Goal: Task Accomplishment & Management: Use online tool/utility

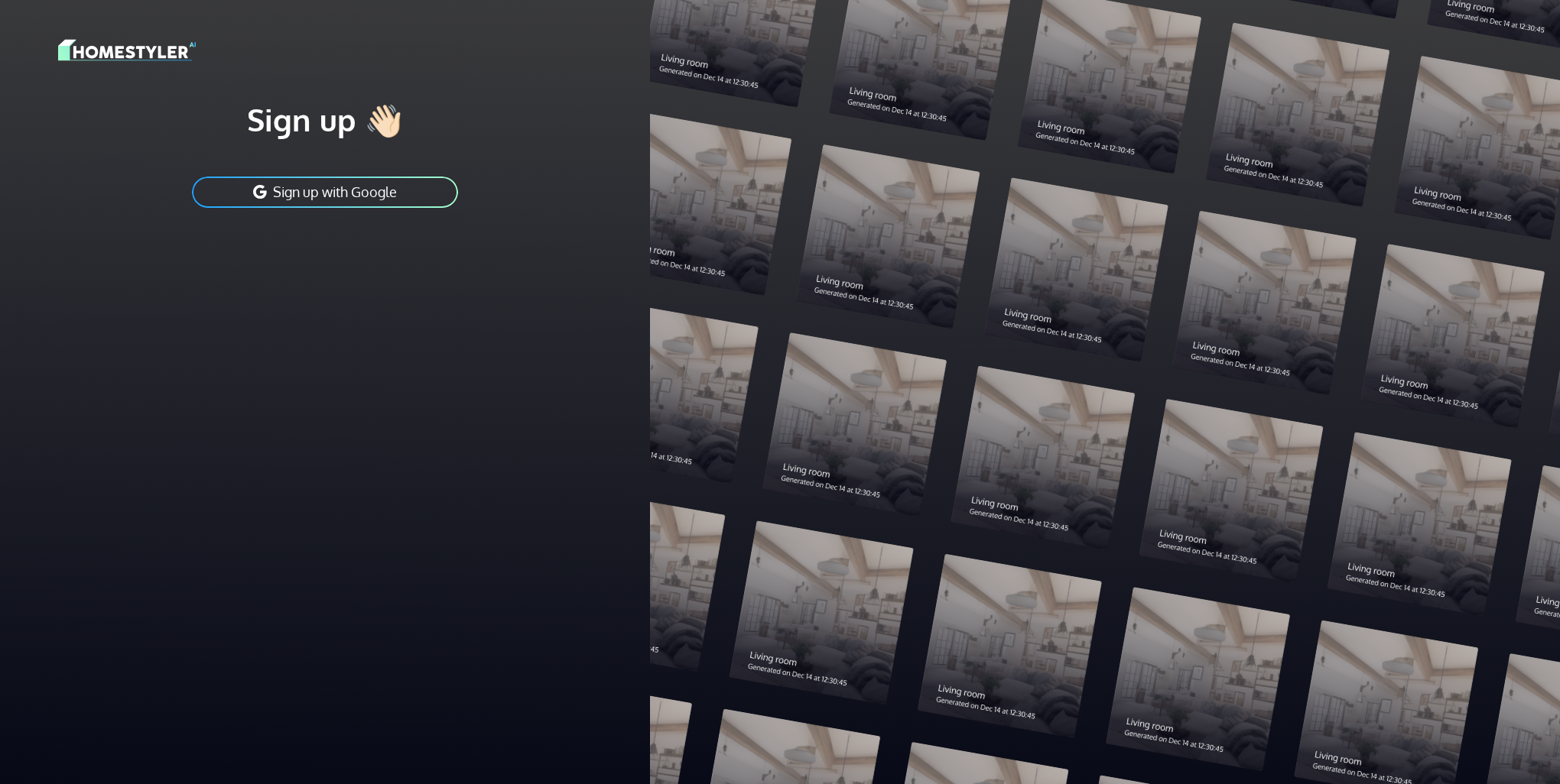
click at [288, 188] on button "Sign up with Google" at bounding box center [325, 191] width 269 height 34
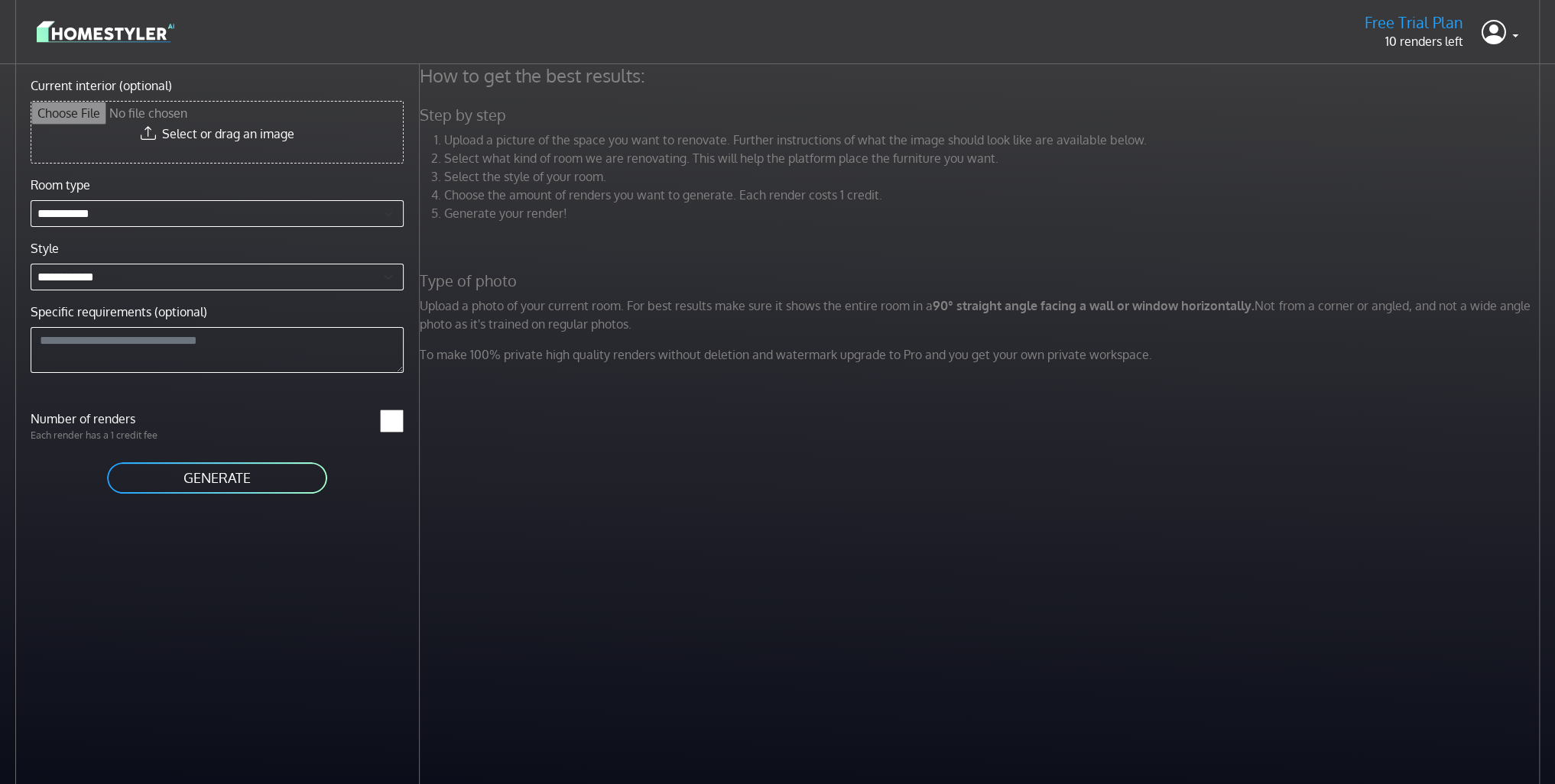
click at [260, 463] on button "GENERATE" at bounding box center [217, 478] width 223 height 34
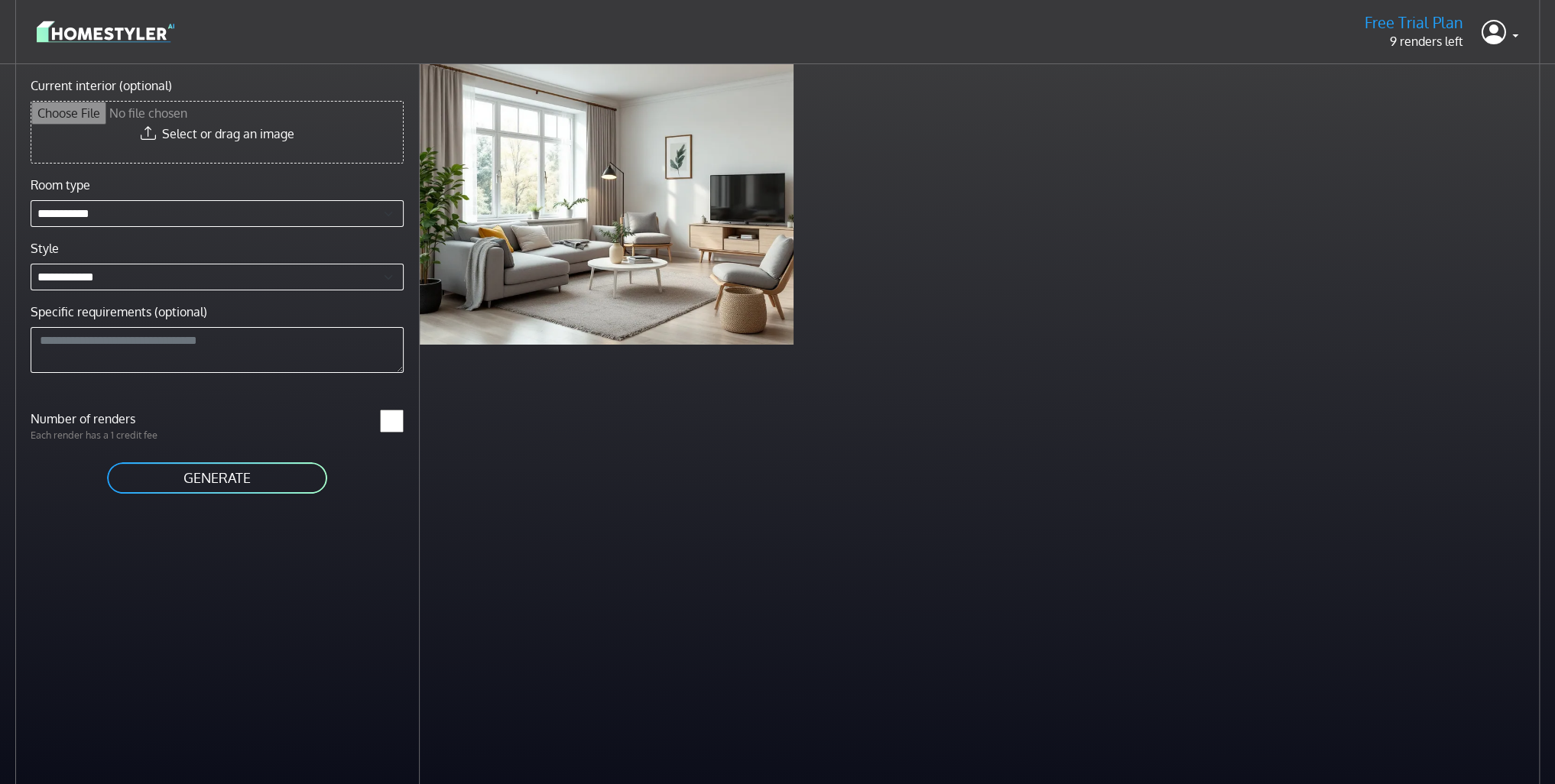
click at [311, 129] on input "Current interior (optional)" at bounding box center [217, 132] width 372 height 61
click at [851, 181] on div "Scandinavian living room less than a minute ago" at bounding box center [981, 204] width 1123 height 281
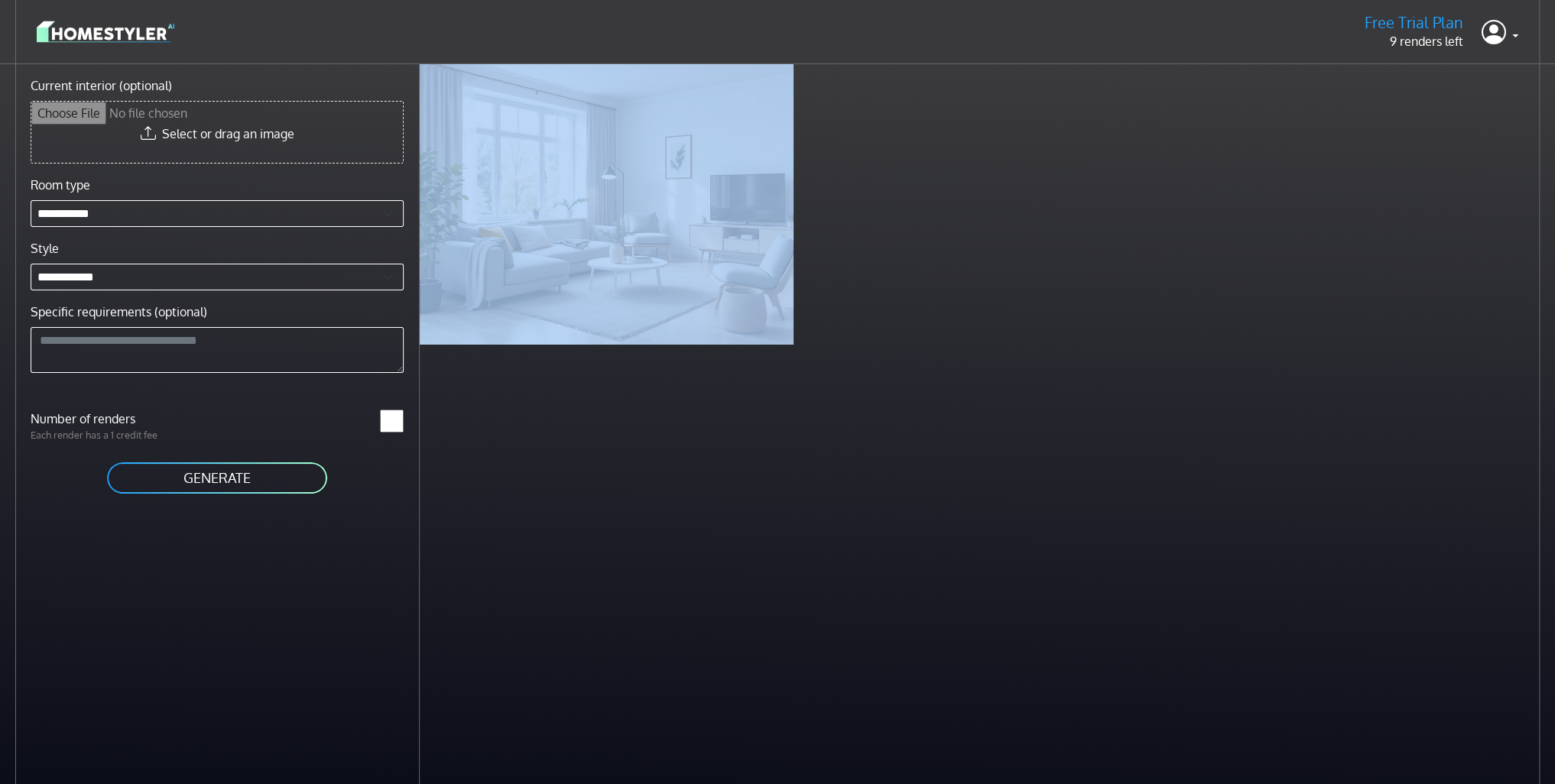
drag, startPoint x: 770, startPoint y: 198, endPoint x: 890, endPoint y: 216, distance: 121.3
click at [890, 216] on div "Scandinavian living room less than a minute ago" at bounding box center [981, 204] width 1123 height 281
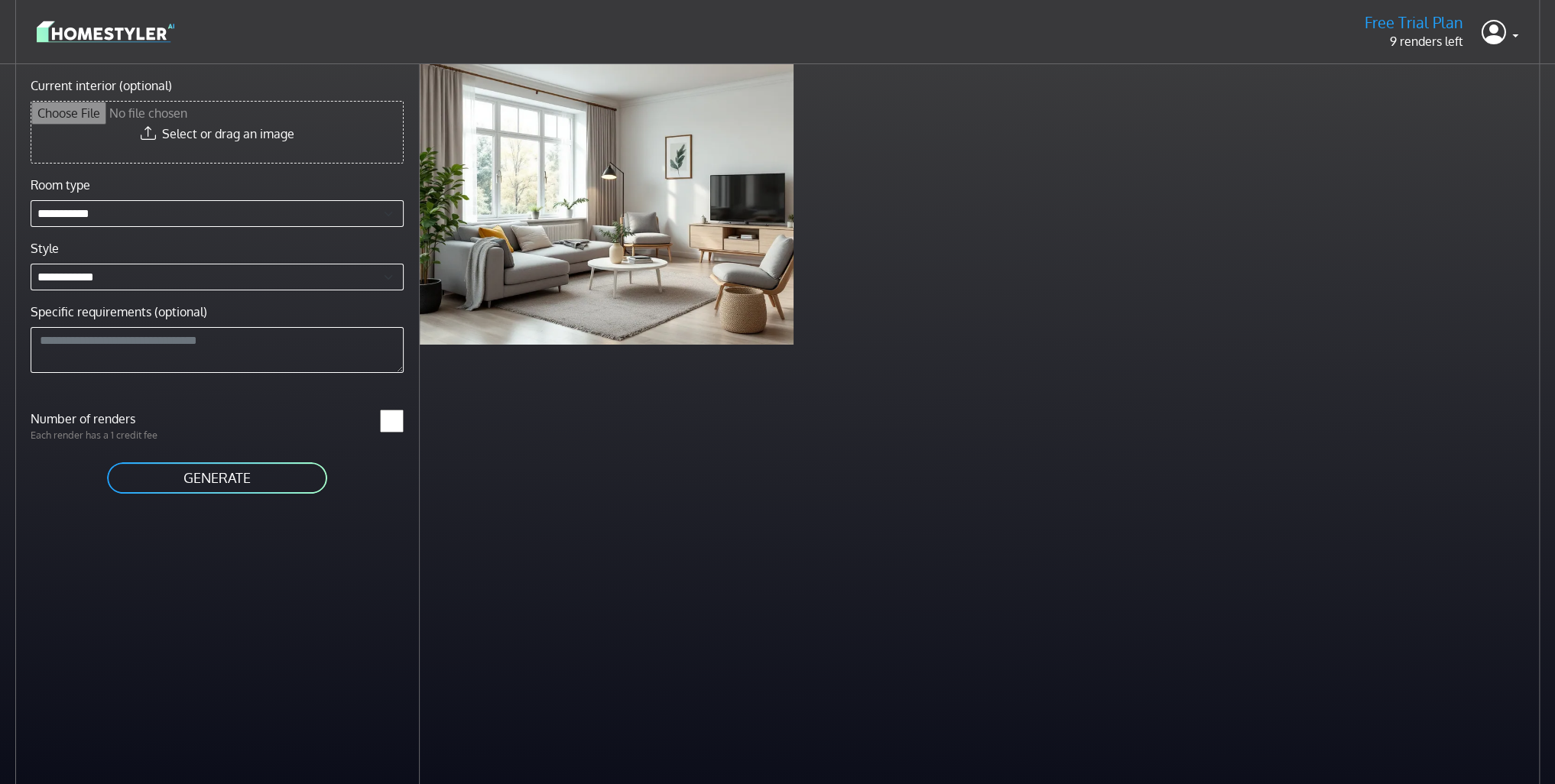
click at [890, 216] on div "Scandinavian living room less than a minute ago" at bounding box center [981, 204] width 1123 height 281
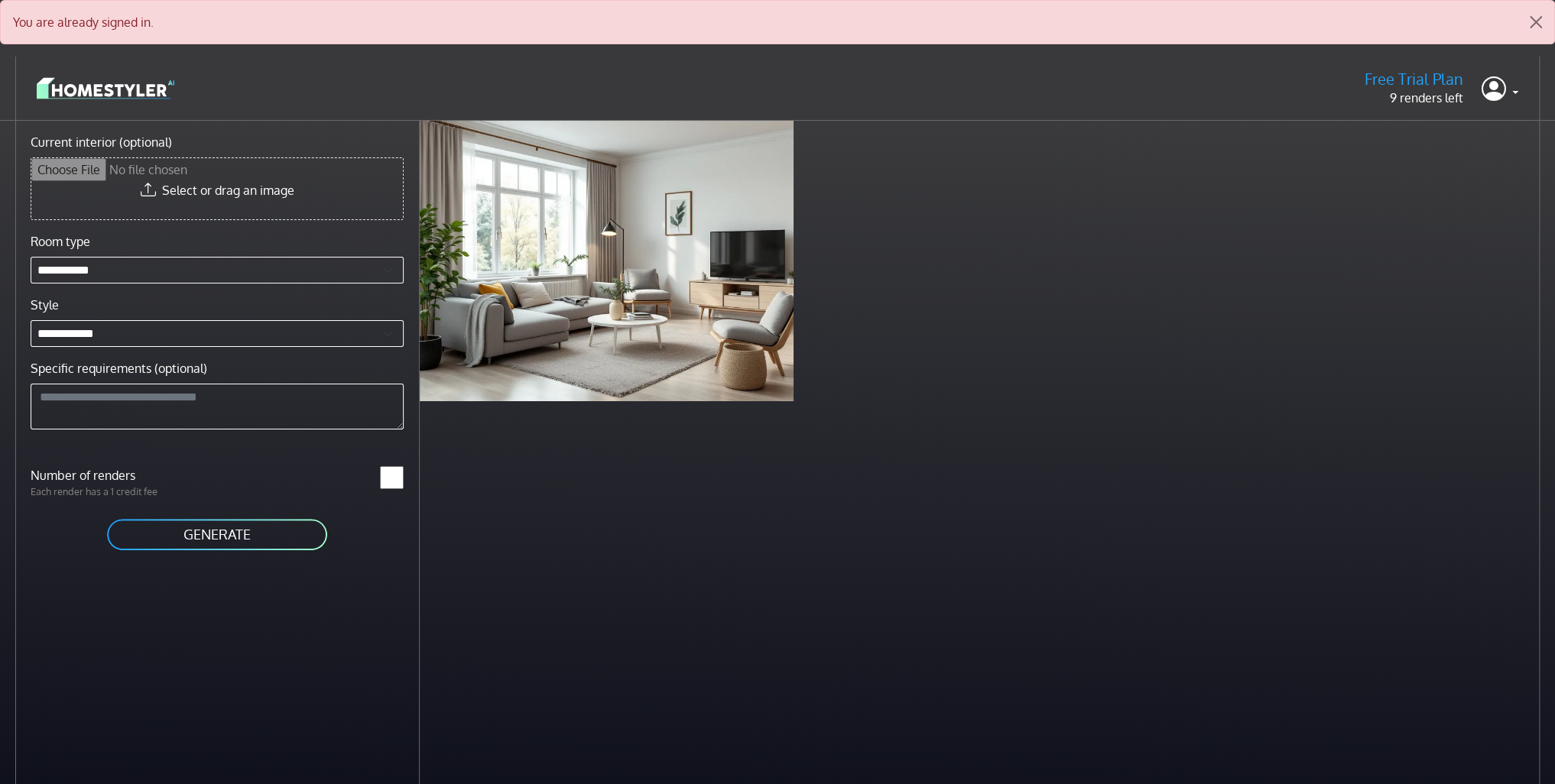
click at [823, 528] on div "Scandinavian living room 1 minute ago" at bounding box center [987, 512] width 1135 height 784
